Goal: Navigation & Orientation: Find specific page/section

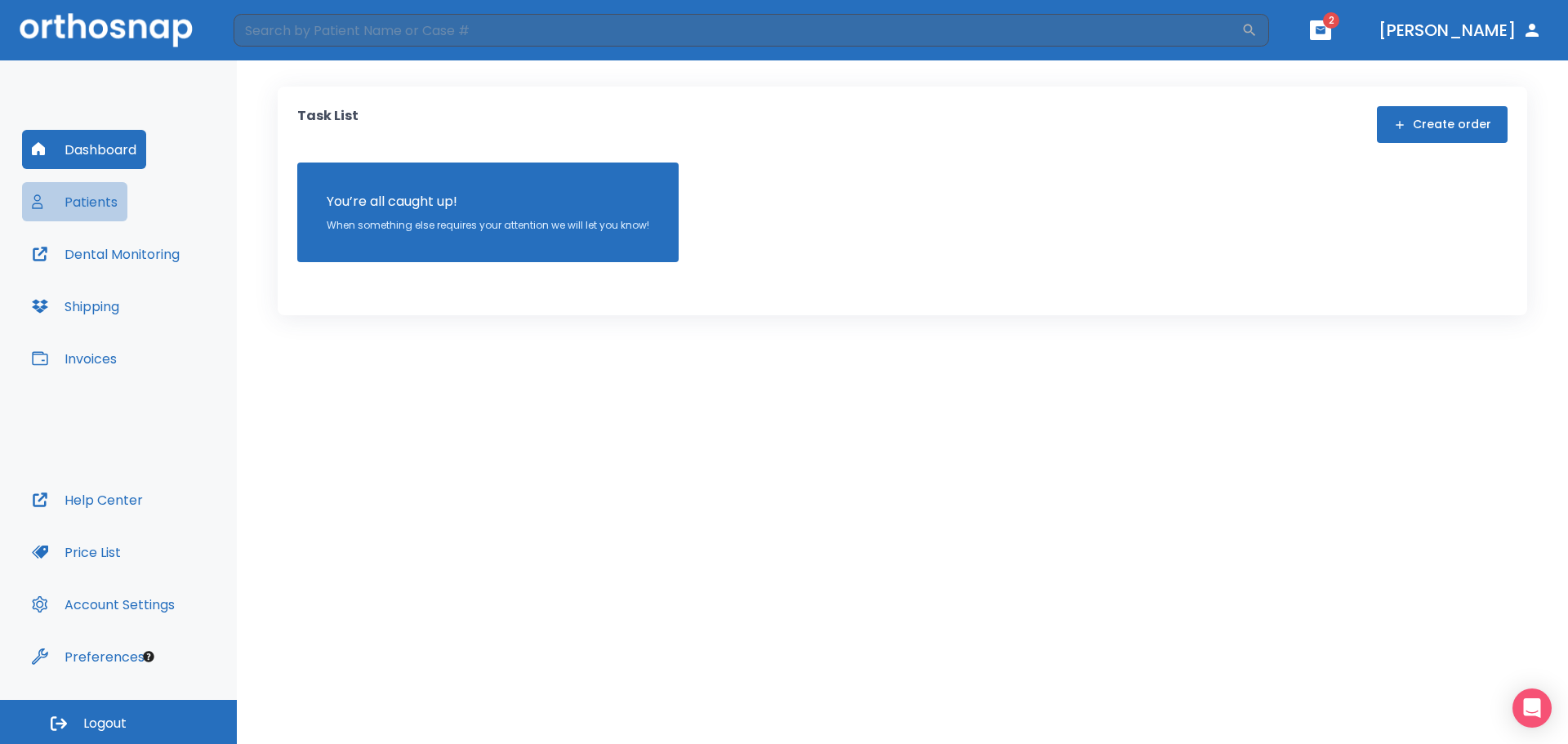
click at [78, 196] on button "Patients" at bounding box center [74, 202] width 105 height 39
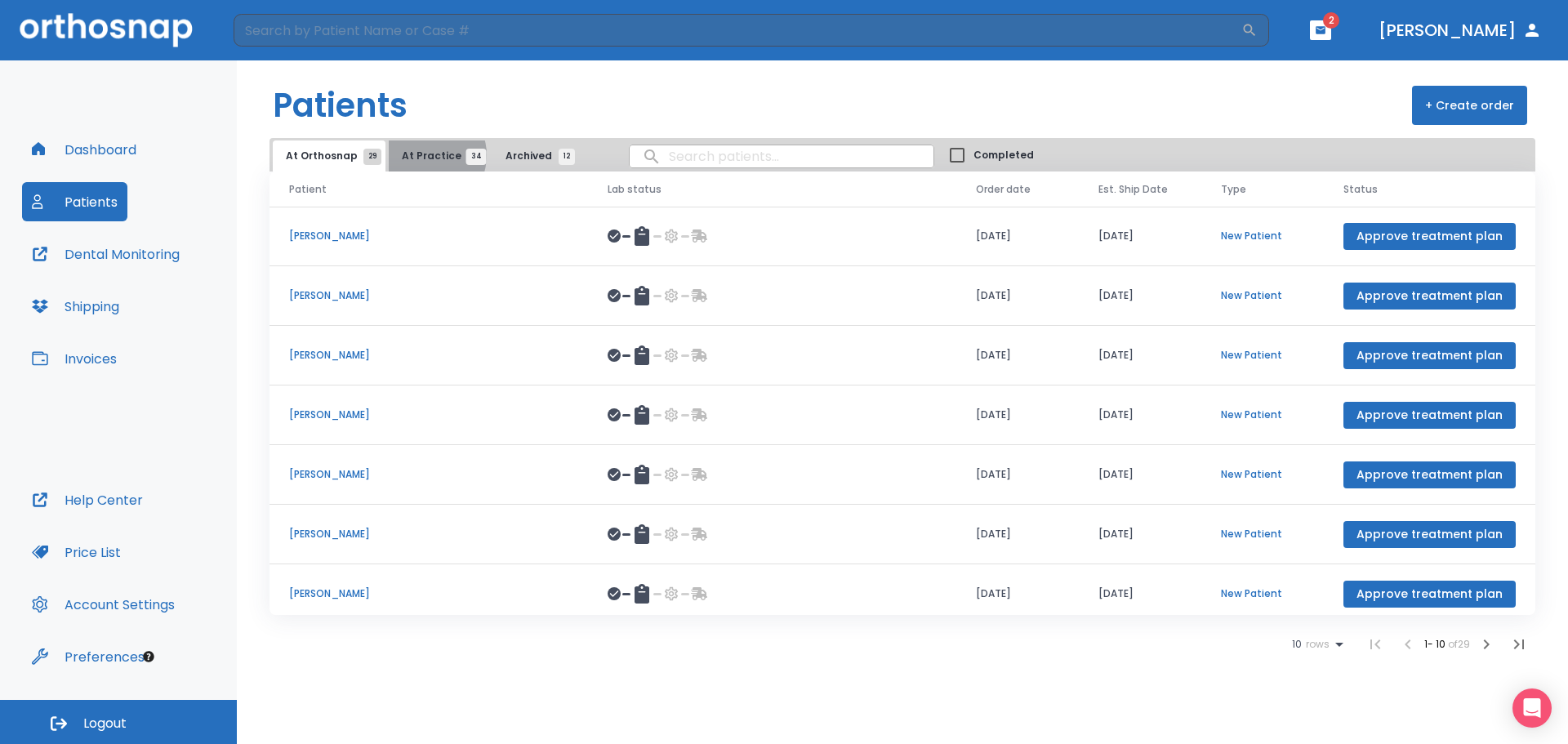
click at [421, 155] on span "At Practice 34" at bounding box center [439, 156] width 74 height 15
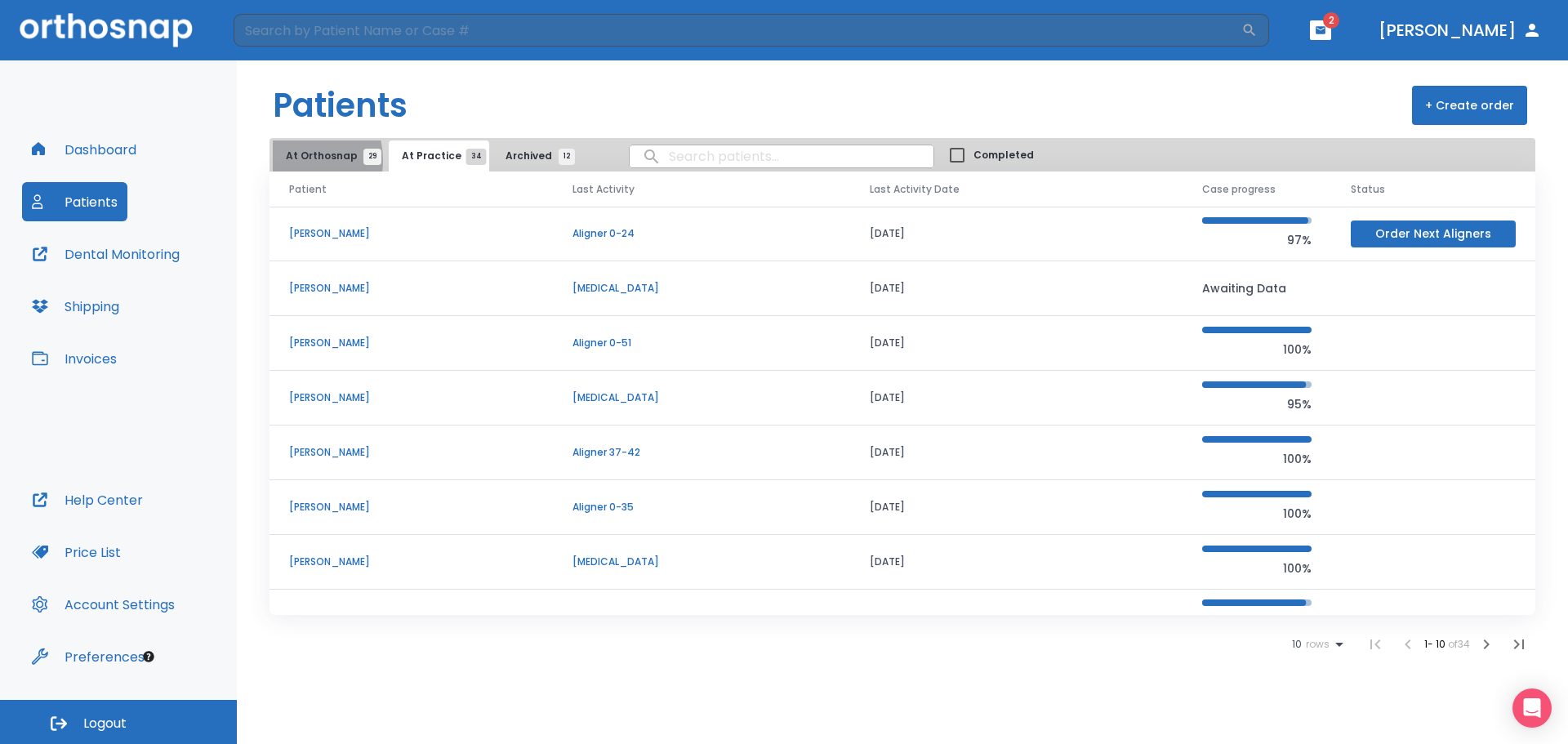
click at [295, 161] on span "At Orthosnap 29" at bounding box center [330, 156] width 87 height 15
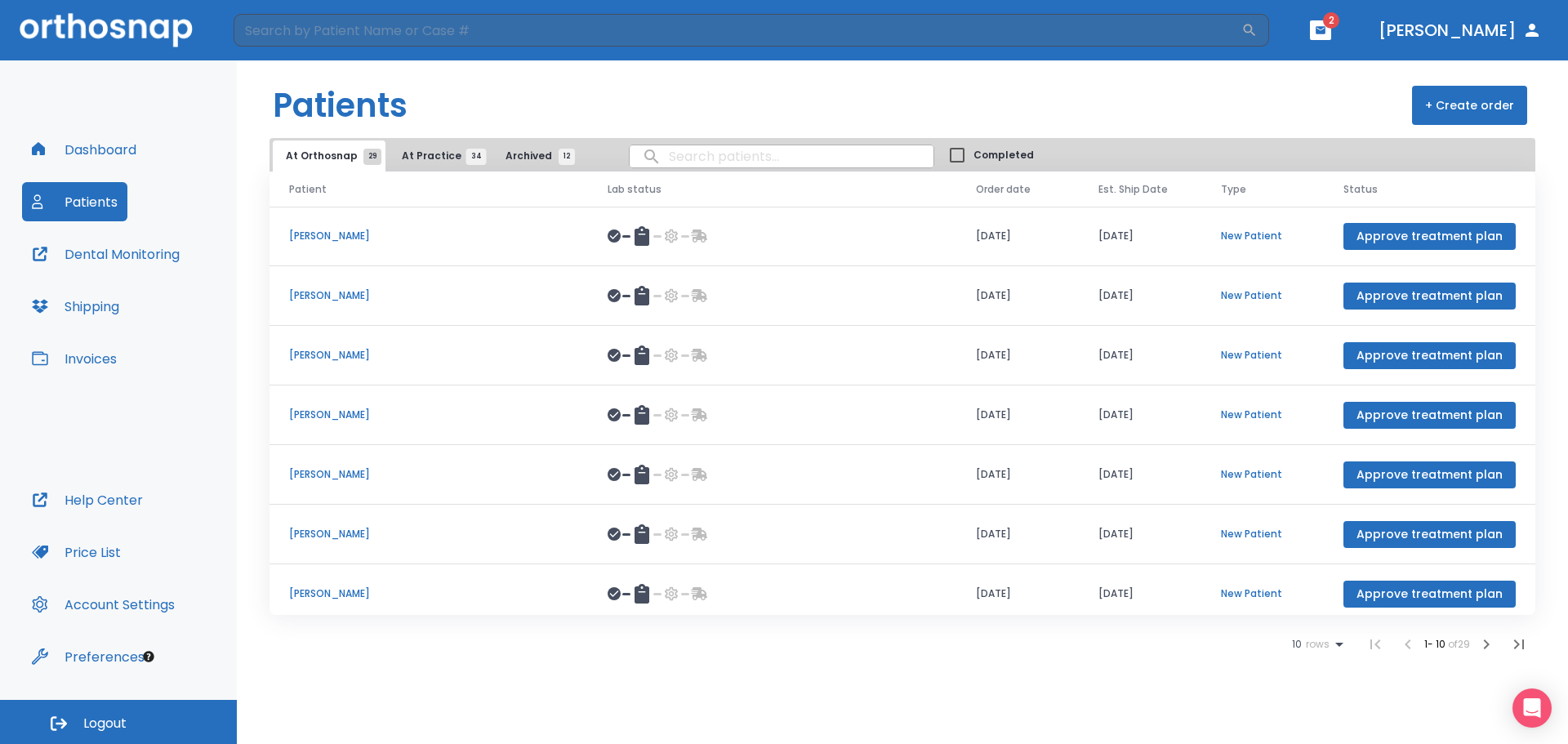
click at [76, 203] on button "Patients" at bounding box center [74, 202] width 105 height 39
click at [69, 139] on button "Dashboard" at bounding box center [84, 150] width 124 height 39
